Goal: Transaction & Acquisition: Purchase product/service

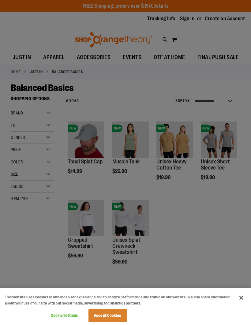
click at [108, 312] on button "Accept Cookies" at bounding box center [107, 315] width 38 height 13
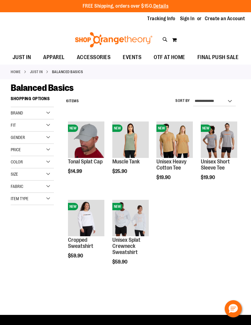
click at [51, 199] on div "Item Type" at bounding box center [32, 199] width 43 height 12
click at [40, 281] on div at bounding box center [35, 282] width 48 height 12
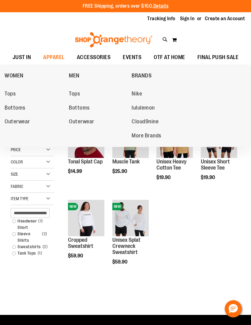
click at [18, 120] on span "Outerwear" at bounding box center [17, 122] width 25 height 8
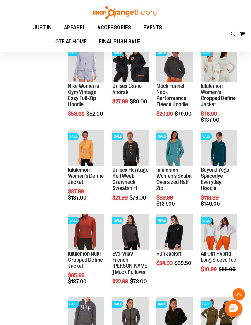
scroll to position [159, 0]
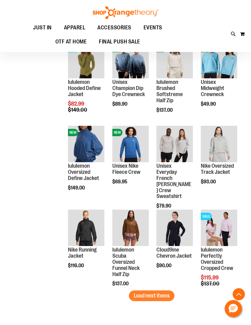
scroll to position [586, 0]
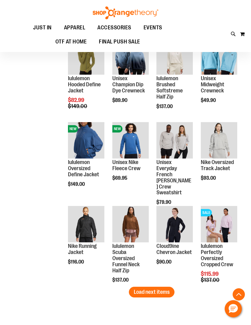
click at [156, 288] on button "Load next items" at bounding box center [152, 292] width 46 height 11
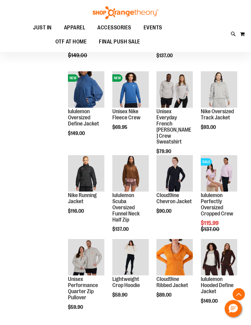
scroll to position [637, 0]
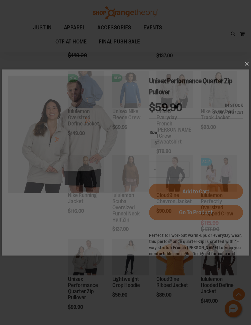
scroll to position [0, 0]
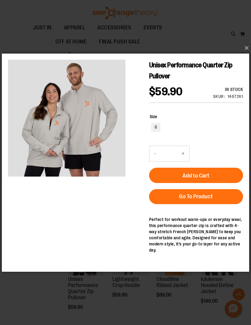
click at [207, 199] on span "Go To Product" at bounding box center [196, 196] width 34 height 7
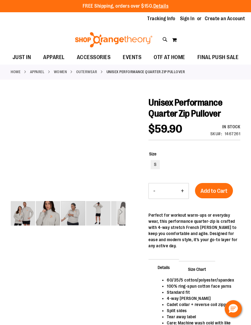
click at [71, 221] on img "image 3 of 5" at bounding box center [73, 213] width 24 height 24
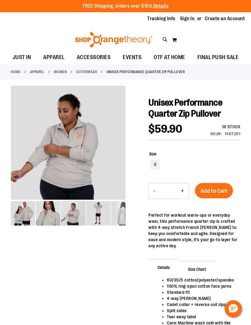
click at [61, 211] on div "carousel" at bounding box center [73, 213] width 24 height 24
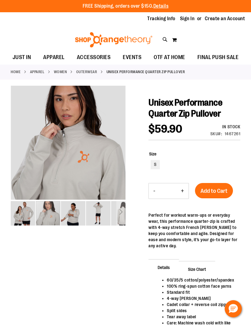
click at [189, 17] on link "Sign In" at bounding box center [187, 18] width 15 height 7
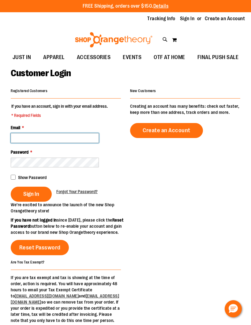
type input "**********"
click at [29, 194] on span "Sign In" at bounding box center [31, 194] width 16 height 7
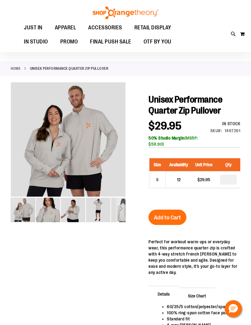
scroll to position [15, 0]
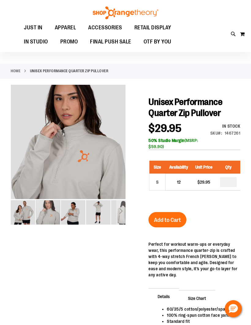
click at [47, 218] on img "image 2 of 5" at bounding box center [48, 212] width 24 height 24
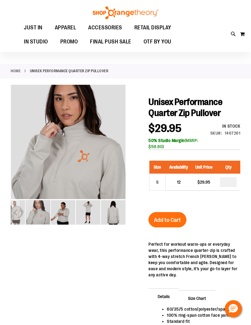
click at [116, 210] on img "image 5 of 5" at bounding box center [113, 212] width 24 height 24
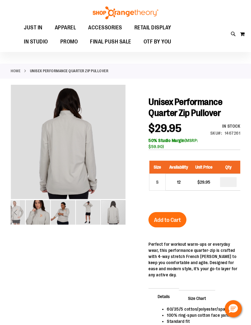
click at [88, 209] on img "image 4 of 5" at bounding box center [88, 212] width 24 height 24
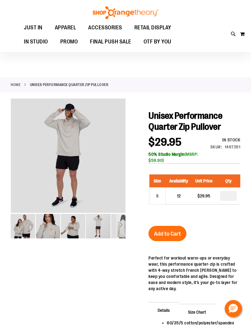
scroll to position [0, 0]
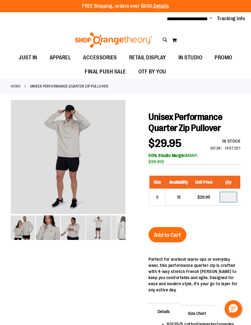
click at [236, 195] on input "*" at bounding box center [228, 197] width 17 height 10
type input "*"
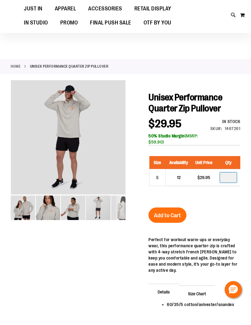
click at [166, 231] on span "Add to Cart" at bounding box center [167, 234] width 27 height 7
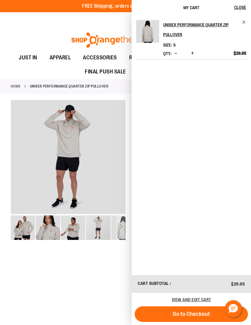
click at [92, 287] on div at bounding box center [125, 256] width 229 height 313
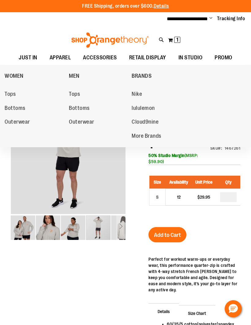
click at [87, 123] on span "Outerwear" at bounding box center [81, 123] width 25 height 8
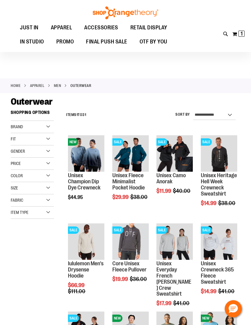
scroll to position [0, 0]
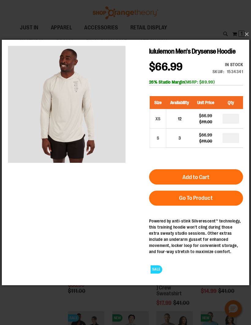
scroll to position [0, 0]
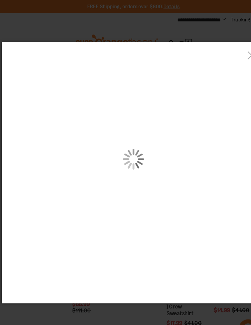
click at [76, 138] on div "carousel" at bounding box center [125, 152] width 247 height 220
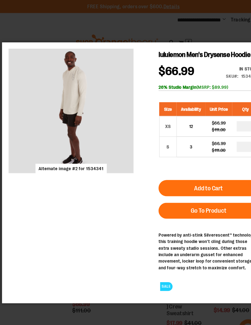
click at [236, 59] on h1 "lululemon Men's Drysense Hoodie" at bounding box center [196, 53] width 94 height 11
click at [232, 139] on input "*" at bounding box center [230, 141] width 17 height 10
type input "*"
click at [199, 178] on span "Add to Cart" at bounding box center [195, 179] width 27 height 7
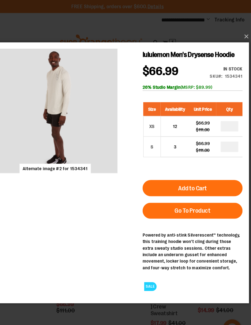
click at [231, 33] on button "×" at bounding box center [127, 34] width 247 height 13
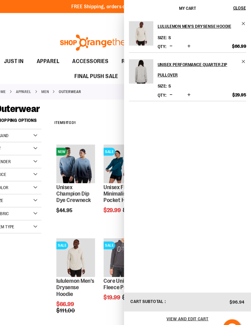
click at [242, 22] on span "Remove item" at bounding box center [244, 22] width 5 height 5
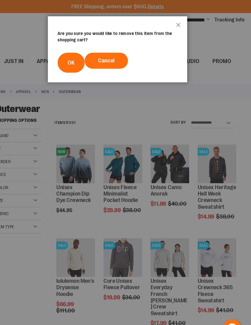
click at [79, 58] on span "OK" at bounding box center [82, 59] width 6 height 6
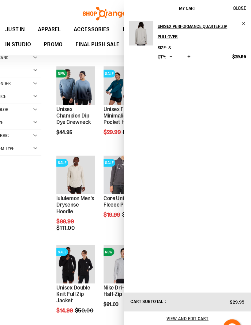
scroll to position [73, 0]
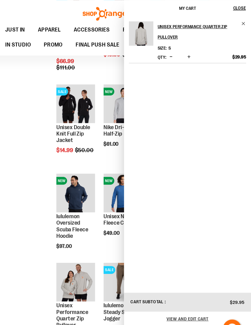
scroll to position [223, 0]
click at [234, 5] on span "Close" at bounding box center [240, 7] width 12 height 5
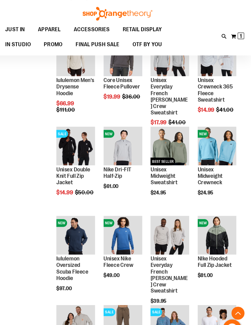
scroll to position [184, 0]
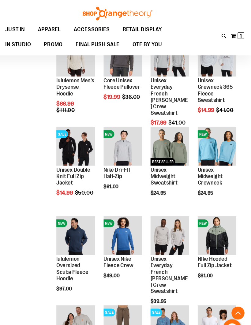
click at [112, 212] on span "Quickview" at bounding box center [126, 220] width 29 height 16
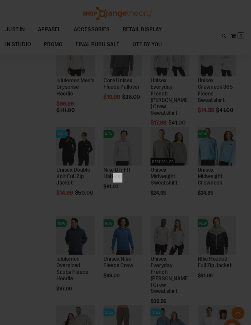
scroll to position [0, 0]
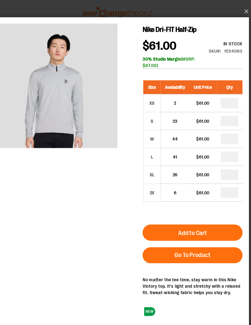
click at [229, 14] on button "×" at bounding box center [127, 10] width 247 height 13
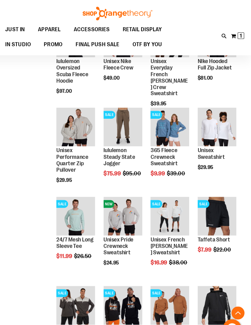
scroll to position [370, 0]
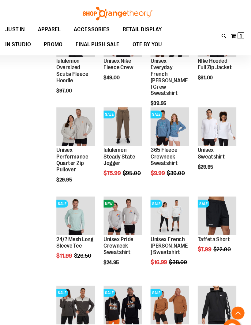
click at [207, 272] on span "Quickview" at bounding box center [215, 280] width 29 height 16
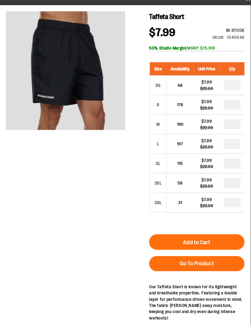
scroll to position [7, 0]
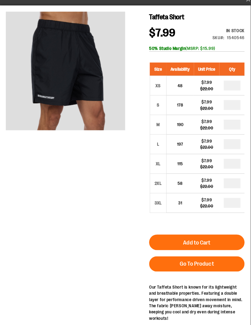
click at [186, 261] on span "Go To Product" at bounding box center [194, 259] width 34 height 7
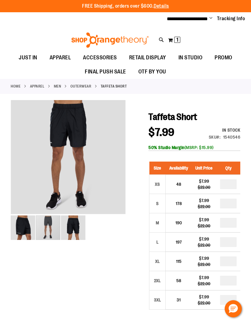
click at [49, 226] on img "image 2 of 3" at bounding box center [48, 227] width 24 height 24
click at [80, 230] on img "image 3 of 3" at bounding box center [73, 227] width 24 height 24
